Goal: Find specific page/section: Find specific page/section

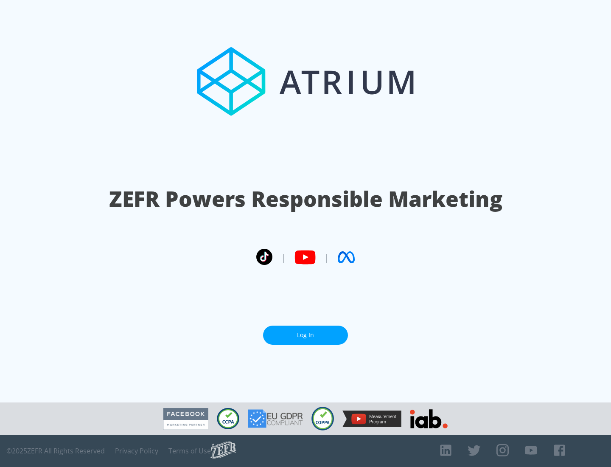
click at [306, 335] on link "Log In" at bounding box center [305, 335] width 85 height 19
